Goal: Information Seeking & Learning: Compare options

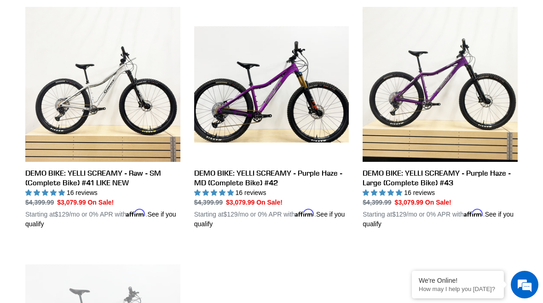
scroll to position [493, 0]
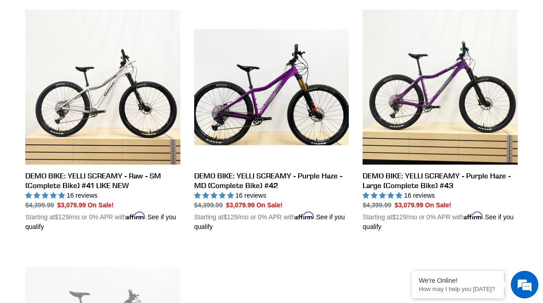
click at [221, 174] on link "DEMO BIKE: YELLI SCREAMY - Purple Haze - MD (Complete Bike) #42" at bounding box center [271, 121] width 155 height 222
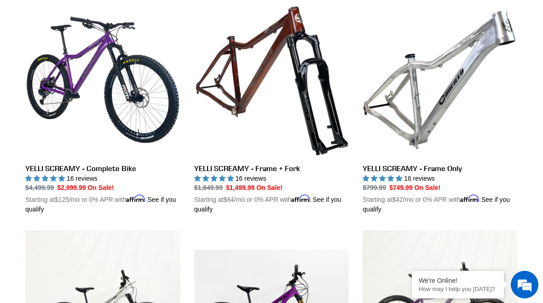
scroll to position [270, 0]
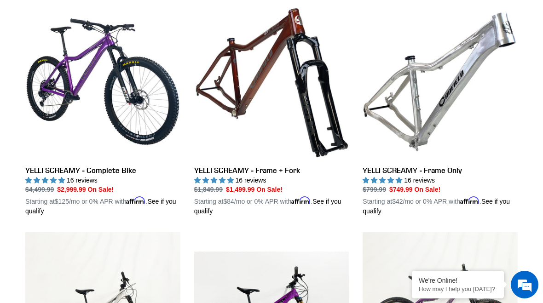
click at [62, 140] on link "YELLI SCREAMY - Complete Bike" at bounding box center [102, 110] width 155 height 212
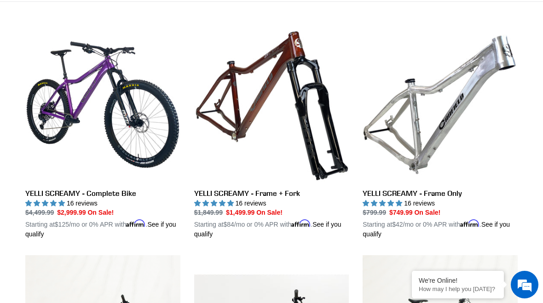
scroll to position [258, 0]
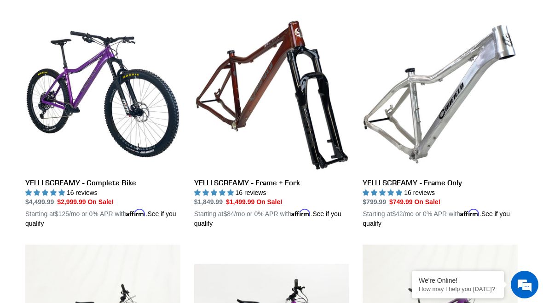
click at [223, 132] on link "YELLI SCREAMY - Frame + Fork" at bounding box center [271, 123] width 155 height 212
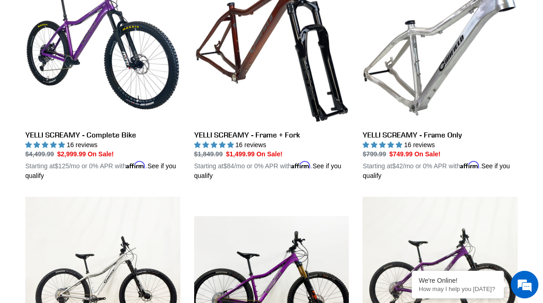
click at [76, 37] on link "YELLI SCREAMY - Complete Bike" at bounding box center [102, 75] width 155 height 212
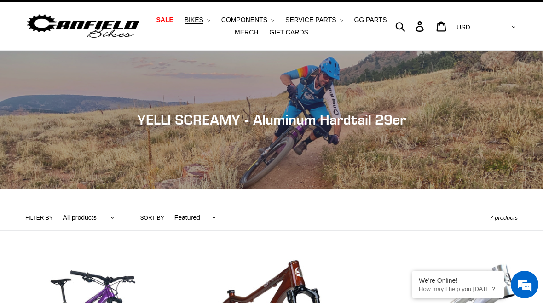
scroll to position [0, 0]
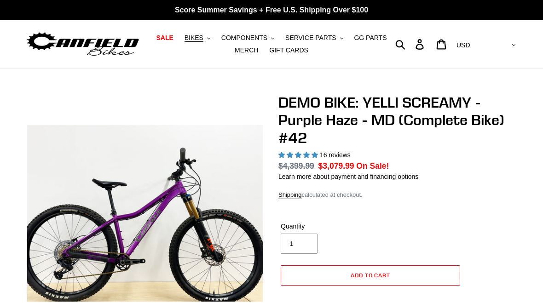
select select "highest-rating"
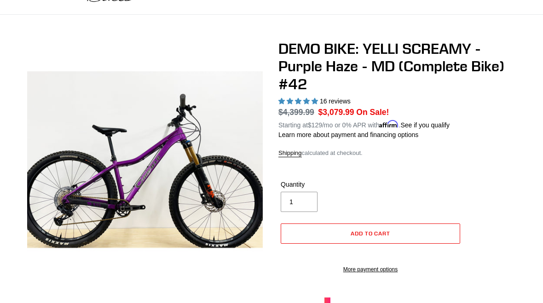
scroll to position [53, 0]
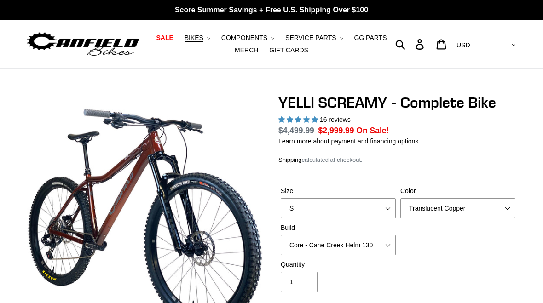
select select "highest-rating"
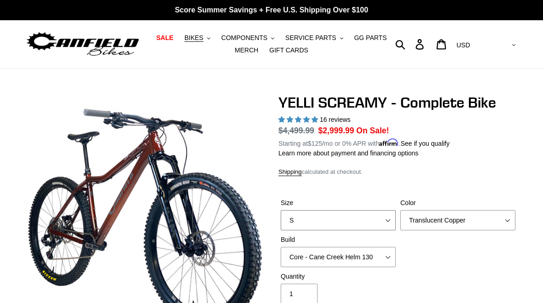
click at [366, 215] on select "S M L XL" at bounding box center [338, 220] width 115 height 20
select select "M"
click at [474, 221] on select "Translucent Copper Purple Haze Raw" at bounding box center [457, 220] width 115 height 20
select select "Raw"
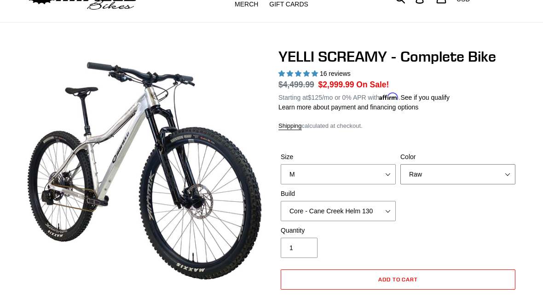
scroll to position [52, 0]
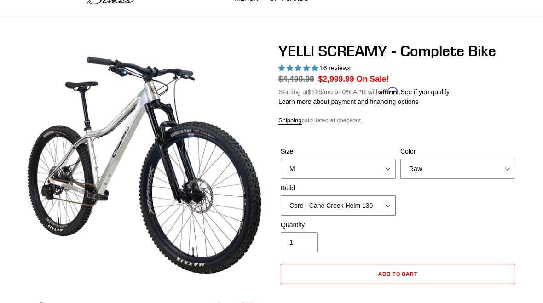
click at [379, 205] on select "Core - Cane Creek Helm 130 Pro - Cane Creek Helm 130 Core - Fox 34 SL Factory G…" at bounding box center [338, 206] width 115 height 20
click at [367, 206] on select "Core - Cane Creek Helm 130 Pro - Cane Creek Helm 130 Core - Fox 34 SL Factory G…" at bounding box center [338, 206] width 115 height 20
click at [380, 212] on select "Core - Cane Creek Helm 130 Pro - Cane Creek Helm 130 Core - Fox 34 SL Factory G…" at bounding box center [338, 206] width 115 height 20
click at [380, 208] on select "Core - Cane Creek Helm 130 Pro - Cane Creek Helm 130 Core - Fox 34 SL Factory G…" at bounding box center [338, 206] width 115 height 20
click at [380, 206] on select "Core - Cane Creek Helm 130 Pro - Cane Creek Helm 130 Core - Fox 34 SL Factory G…" at bounding box center [338, 206] width 115 height 20
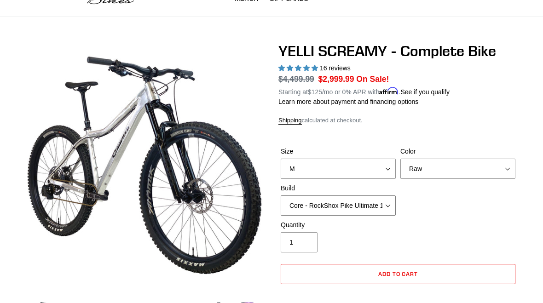
select select "Core - Fox 34 SL Factory Grip X 130"
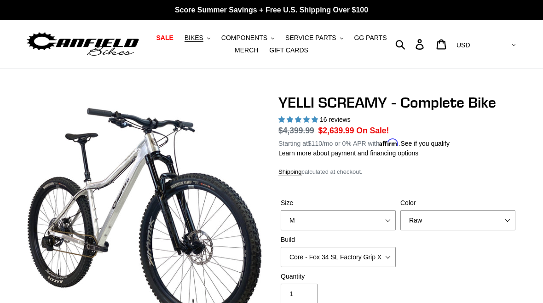
click at [195, 40] on span "BIKES" at bounding box center [194, 38] width 19 height 8
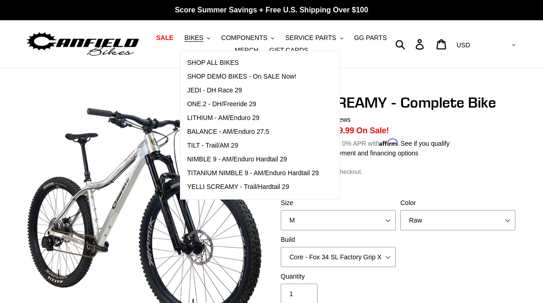
click at [190, 82] on link "SHOP DEMO BIKES - On SALE Now!" at bounding box center [252, 77] width 145 height 14
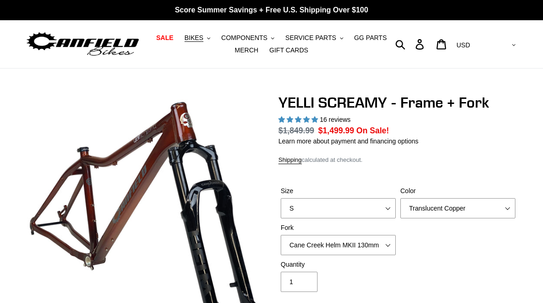
select select "highest-rating"
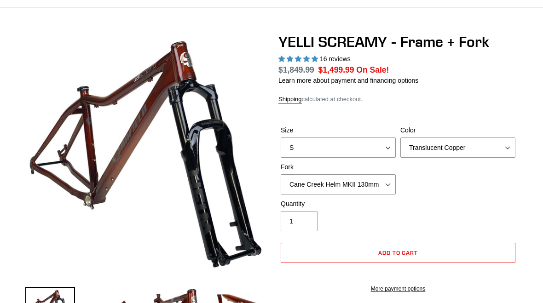
scroll to position [86, 0]
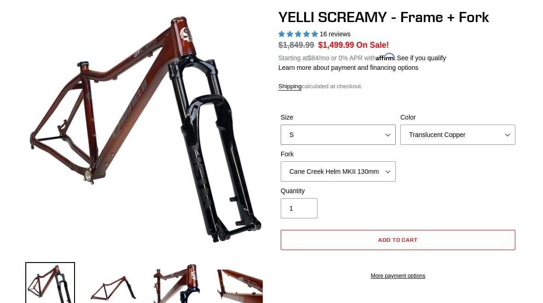
click at [378, 137] on select "S M L XL" at bounding box center [338, 135] width 115 height 20
select select "M"
click at [470, 139] on select "Translucent Copper Purple Haze Raw" at bounding box center [457, 135] width 115 height 20
select select "Raw"
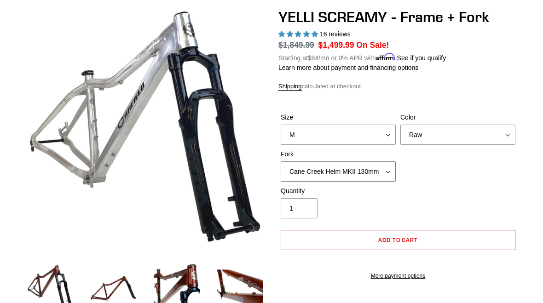
click at [380, 169] on select "Cane Creek Helm MKII 130mm Fox 34 SL Factory Grip X 130mm RockShox Pike Ultimat…" at bounding box center [338, 172] width 115 height 20
click at [373, 166] on select "Cane Creek Helm MKII 130mm Fox 34 SL Factory Grip X 130mm RockShox Pike Ultimat…" at bounding box center [338, 172] width 115 height 20
select select "Cane Creek Helm MKII 130mm"
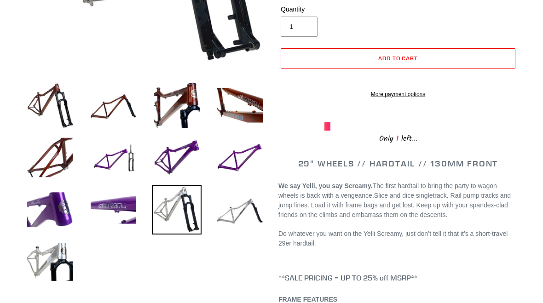
scroll to position [268, 0]
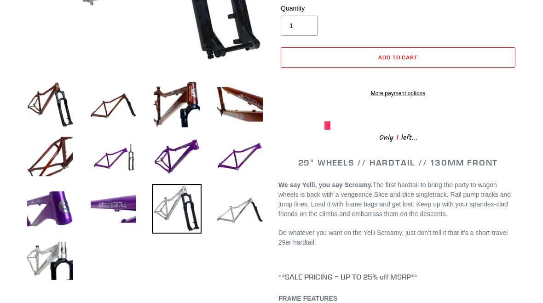
click at [225, 98] on img at bounding box center [240, 105] width 50 height 50
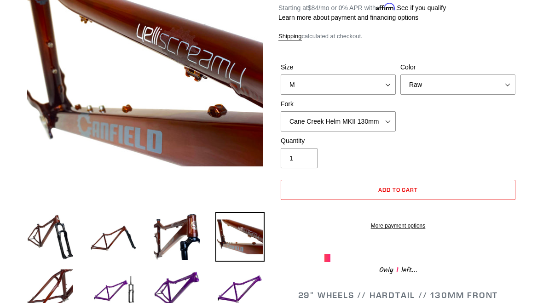
scroll to position [106, 0]
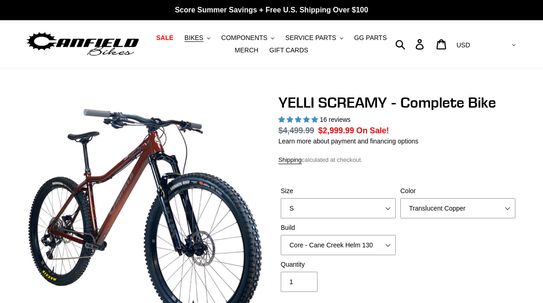
select select "highest-rating"
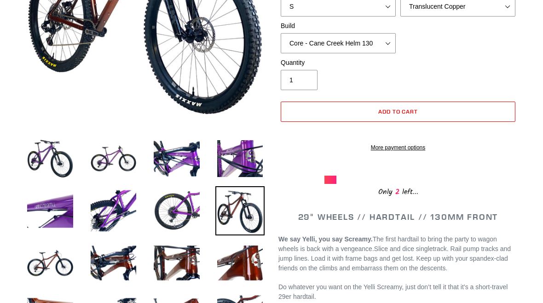
scroll to position [221, 0]
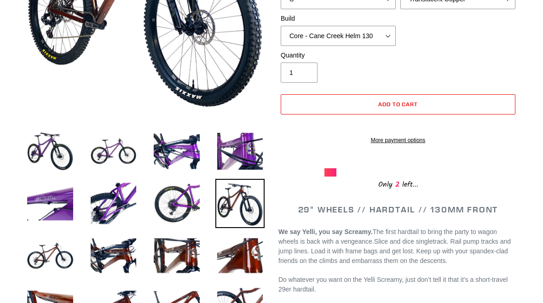
click at [118, 262] on img at bounding box center [114, 256] width 50 height 50
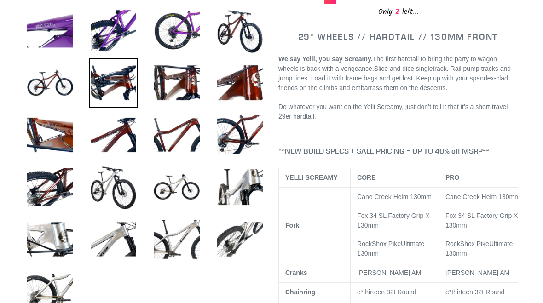
scroll to position [394, 0]
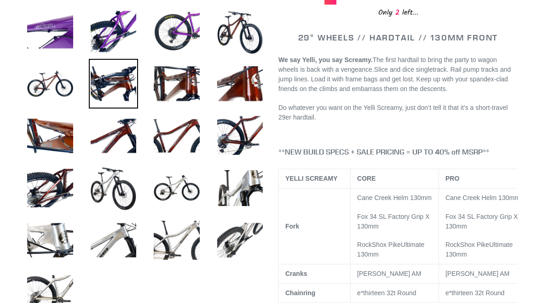
click at [231, 244] on img at bounding box center [240, 241] width 50 height 50
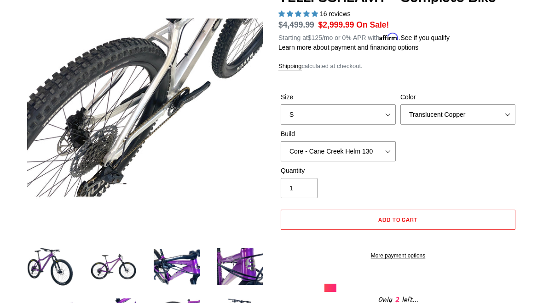
scroll to position [133, 0]
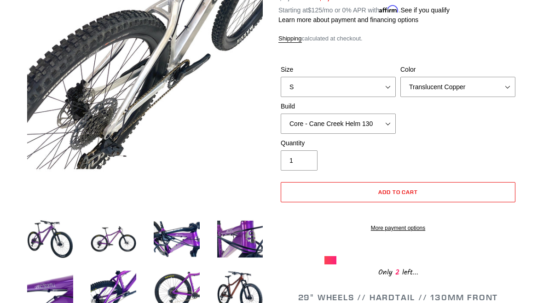
click at [109, 239] on img at bounding box center [114, 239] width 50 height 50
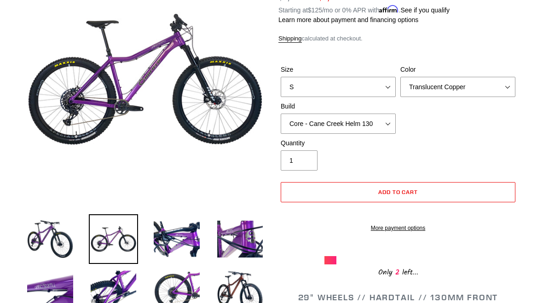
click at [42, 235] on img at bounding box center [50, 239] width 50 height 50
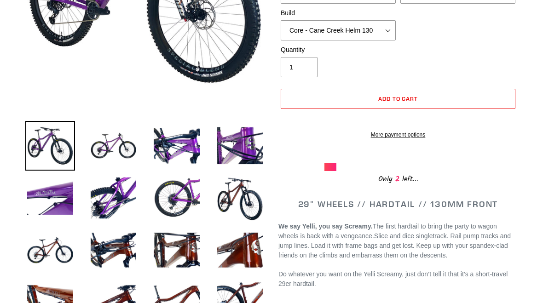
scroll to position [230, 0]
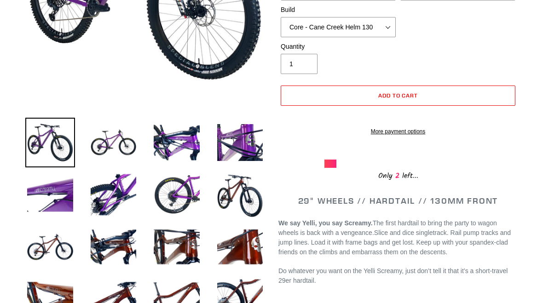
click at [111, 251] on img at bounding box center [114, 247] width 50 height 50
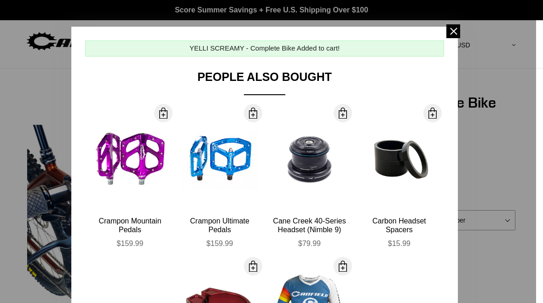
scroll to position [1, 0]
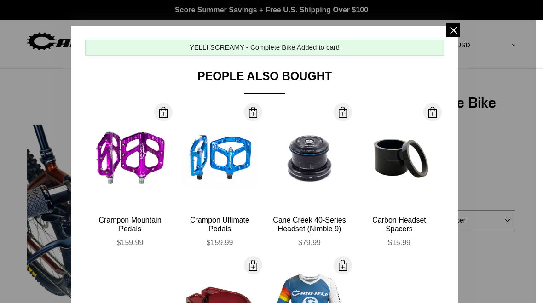
click at [458, 24] on span at bounding box center [453, 30] width 14 height 14
